Goal: Transaction & Acquisition: Obtain resource

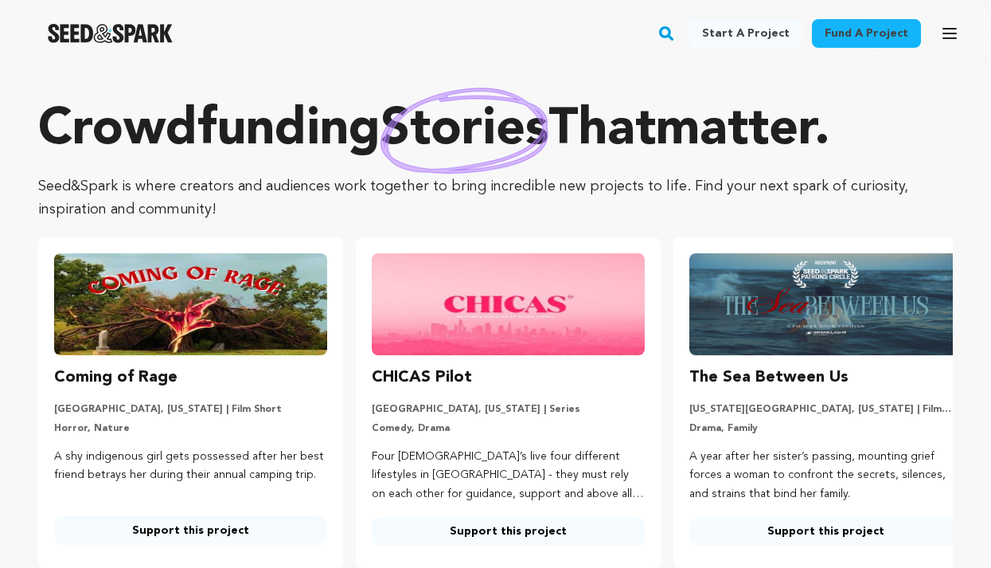
click at [676, 32] on rect "button" at bounding box center [666, 33] width 19 height 19
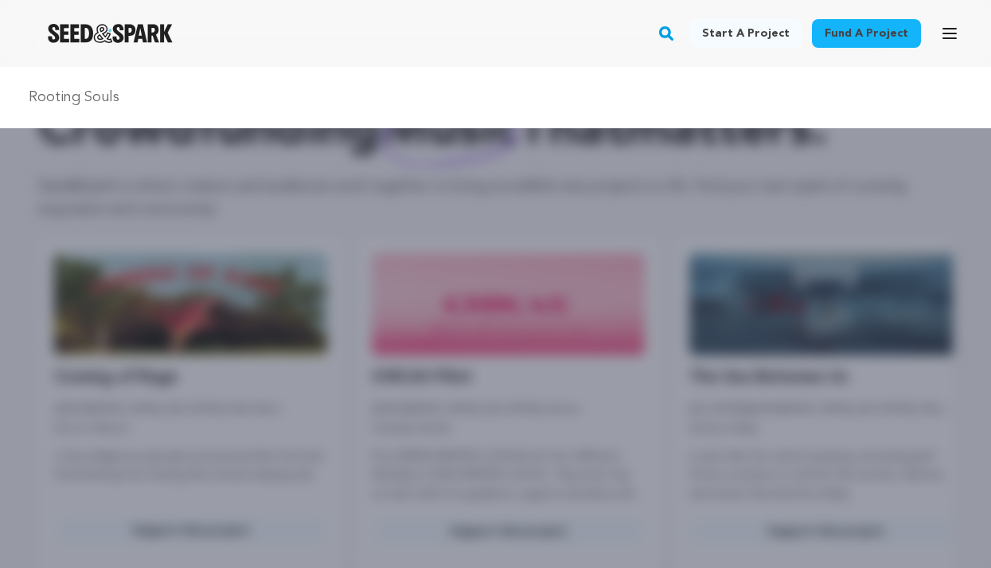
type input "Rooting Souls"
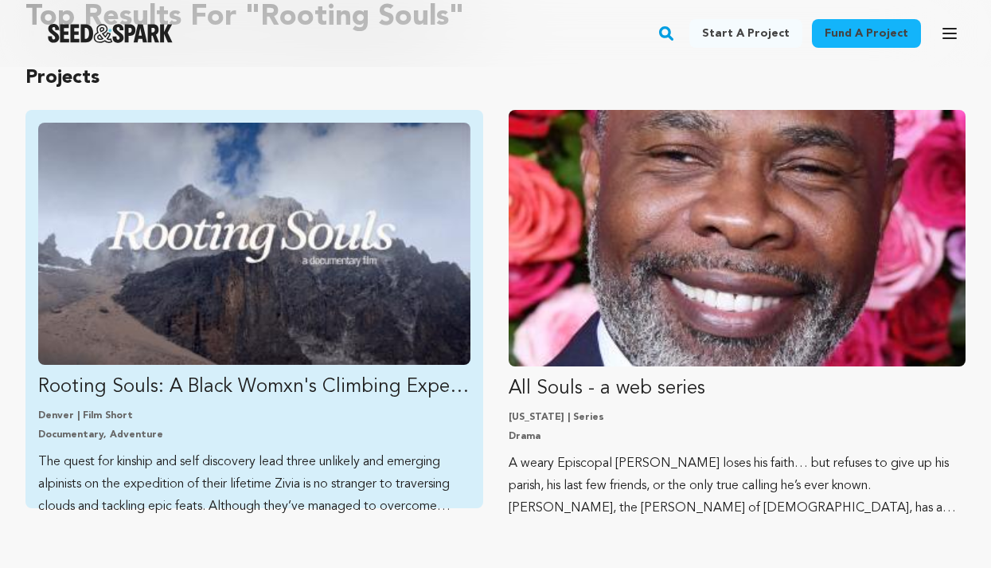
scroll to position [149, 0]
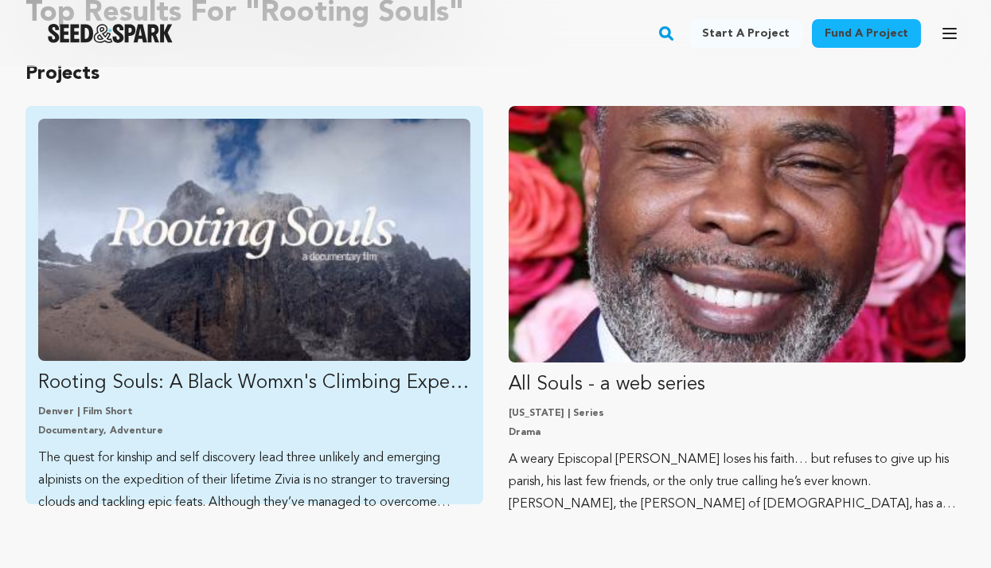
click at [182, 416] on p "Denver | Film Short" at bounding box center [254, 411] width 432 height 13
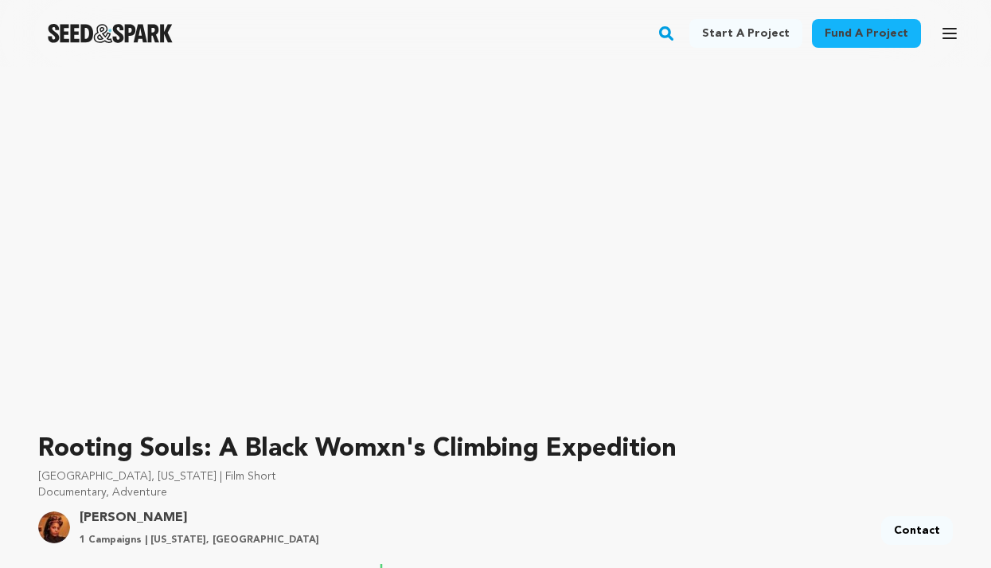
scroll to position [167, 0]
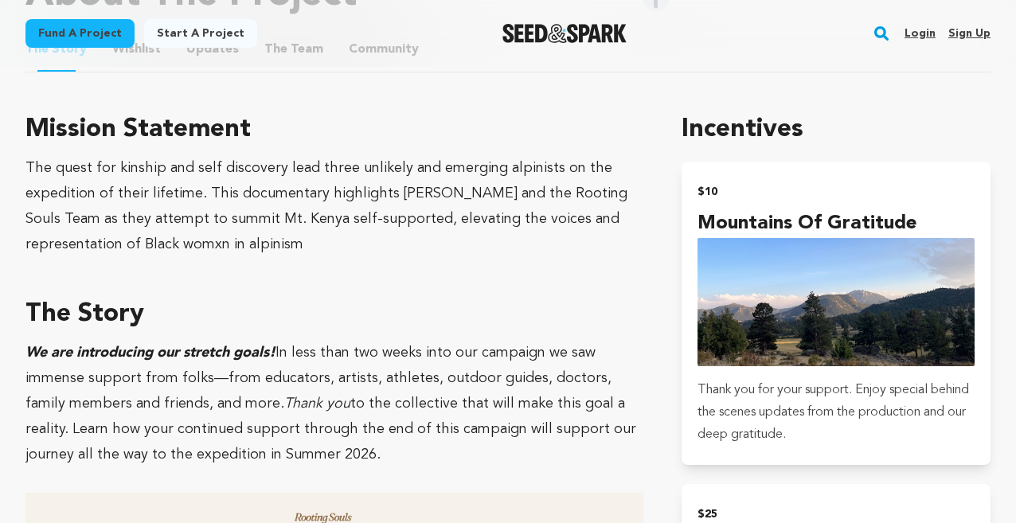
scroll to position [894, 0]
